Goal: Find specific page/section: Find specific page/section

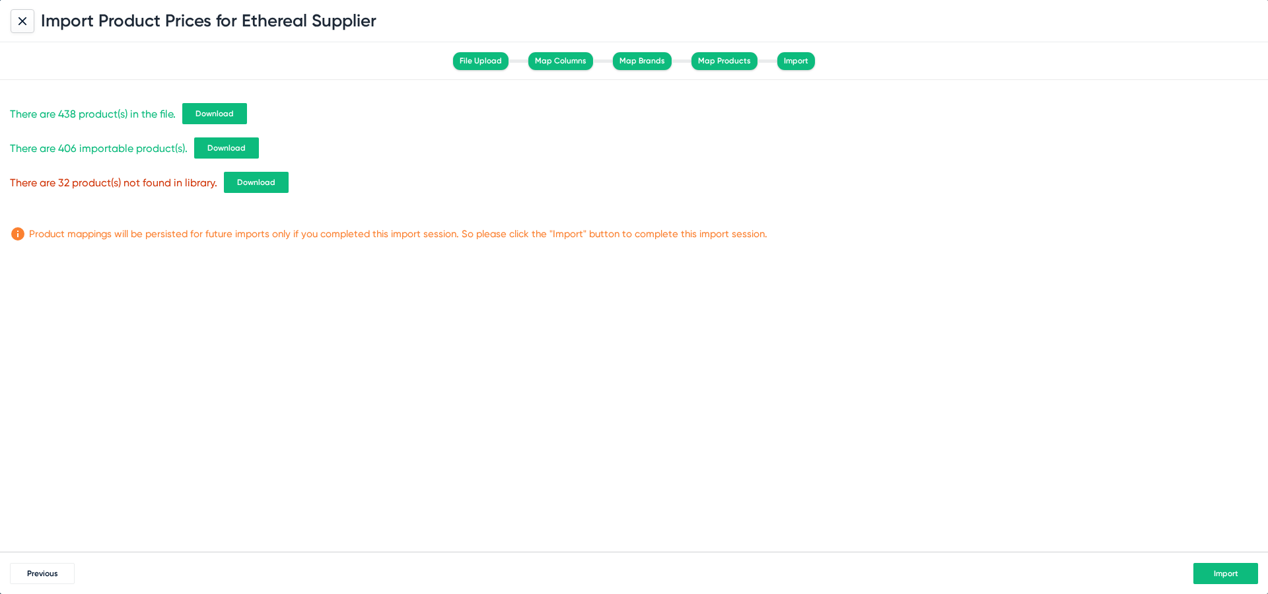
click at [1215, 569] on span "Import" at bounding box center [1226, 573] width 24 height 9
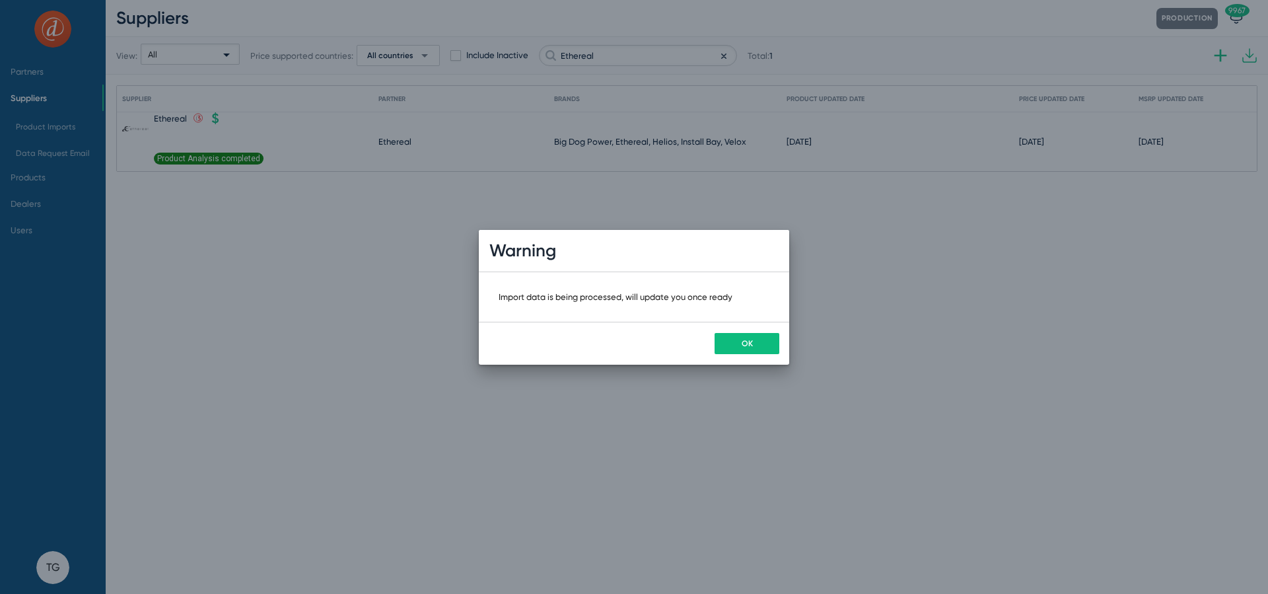
click at [760, 339] on button "OK" at bounding box center [747, 343] width 65 height 21
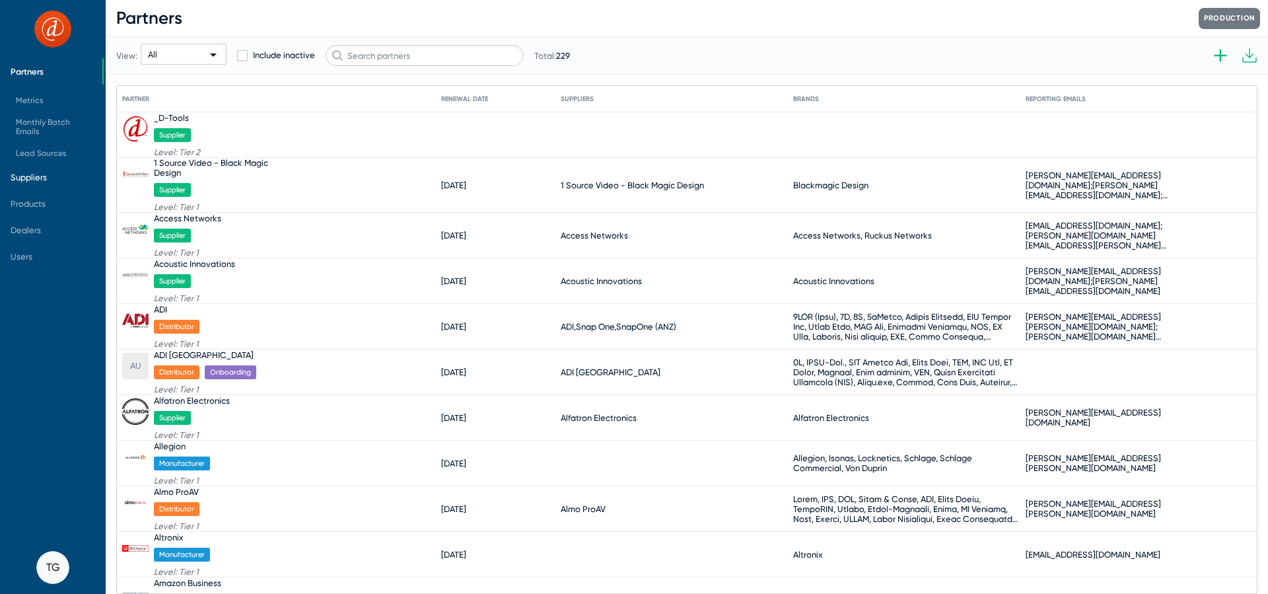
click at [36, 181] on span "Suppliers" at bounding box center [29, 177] width 36 height 10
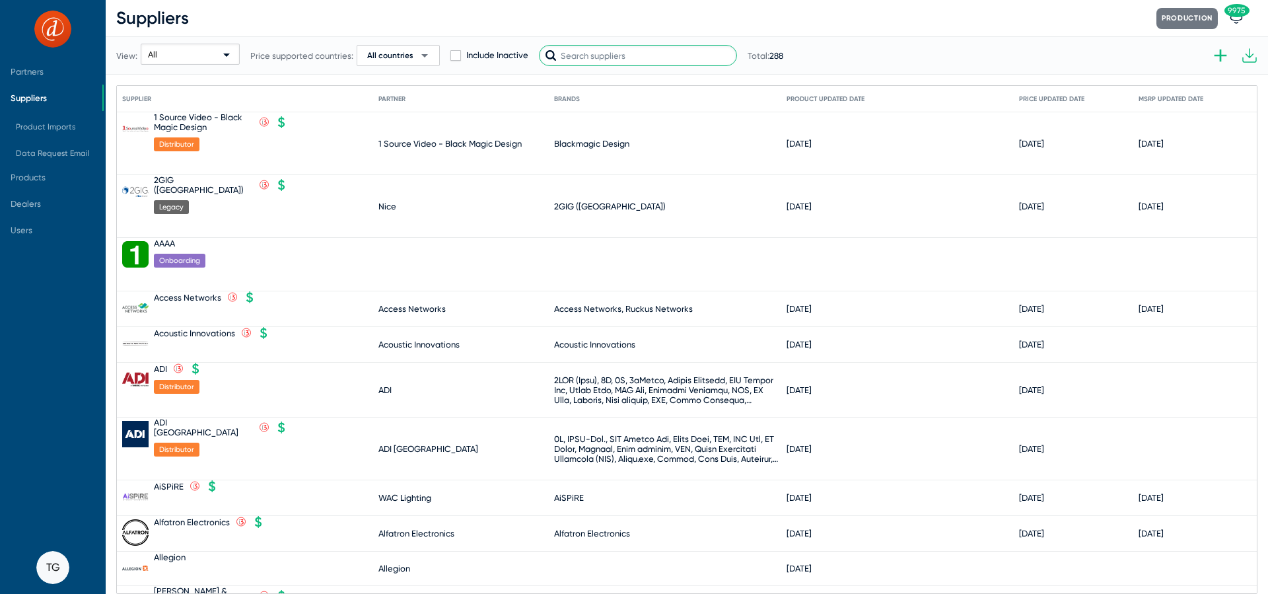
click at [595, 58] on input "text" at bounding box center [638, 55] width 198 height 21
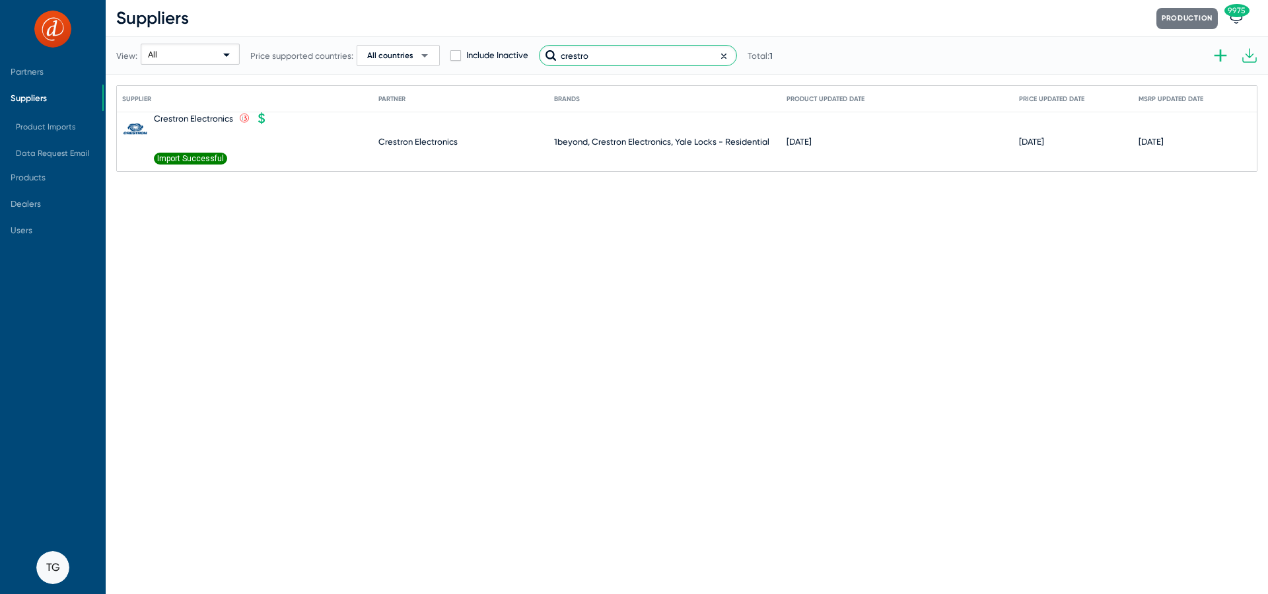
type input "crestro"
click at [275, 118] on icon at bounding box center [279, 119] width 12 height 12
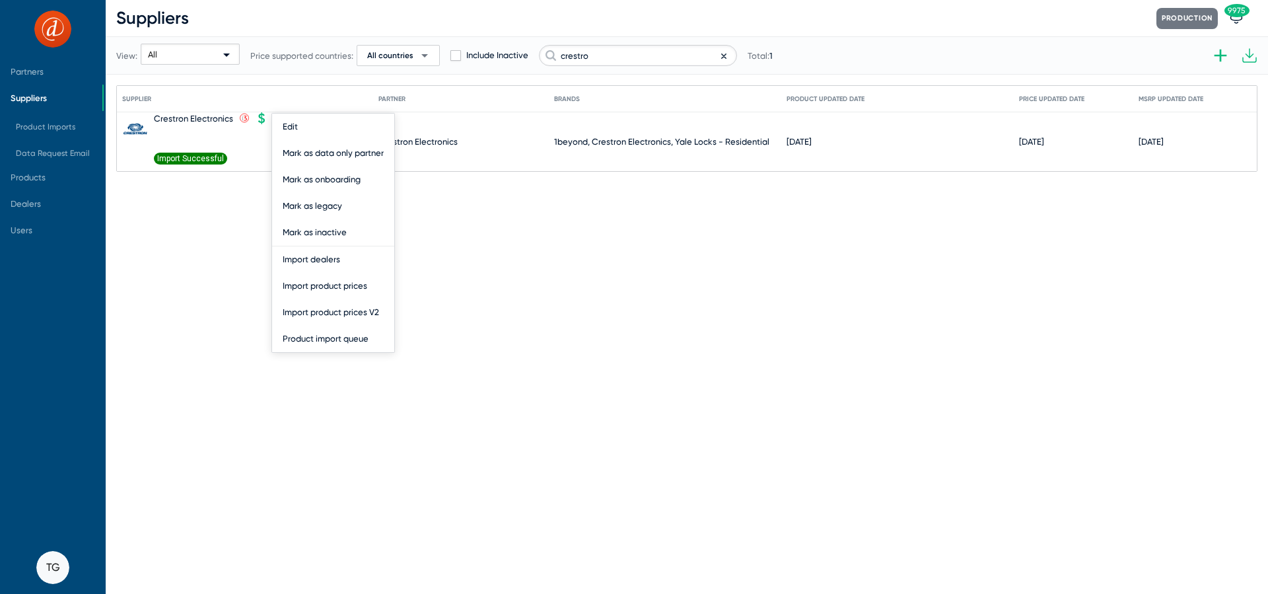
click at [497, 153] on div at bounding box center [634, 297] width 1268 height 594
